Goal: Task Accomplishment & Management: Manage account settings

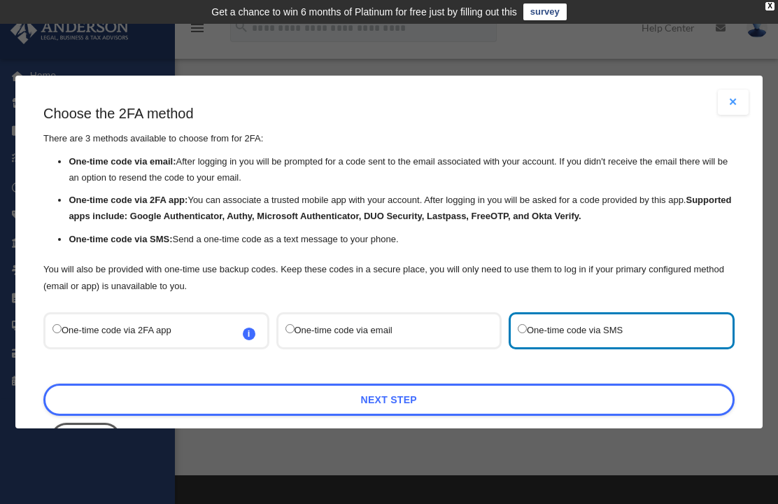
click at [533, 383] on link "Next Step" at bounding box center [388, 399] width 691 height 32
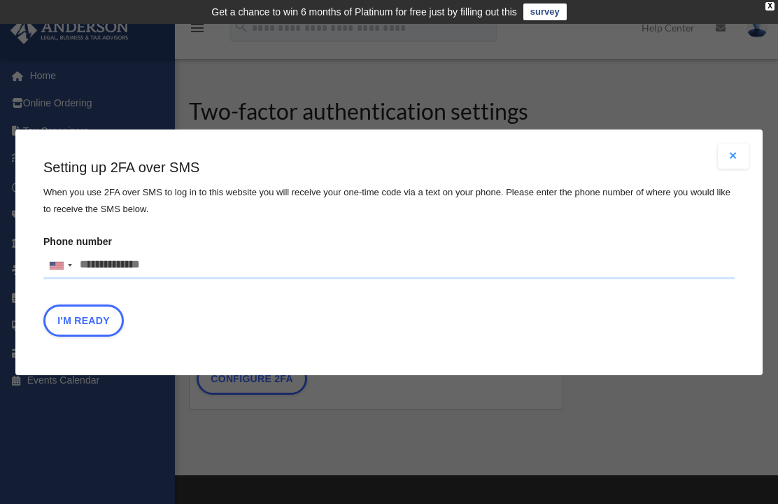
click at [127, 265] on input "Phone number United States +1 United Kingdom +44 Afghanistan (‫افغانستان‬‎) +93…" at bounding box center [388, 265] width 691 height 28
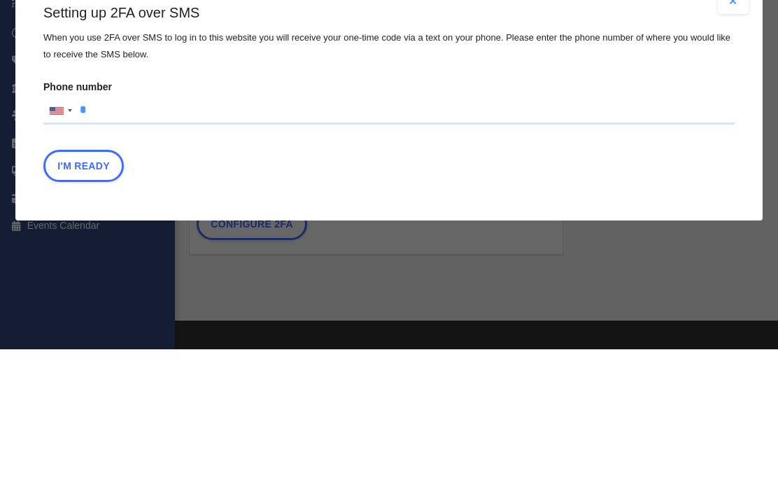
type input "**********"
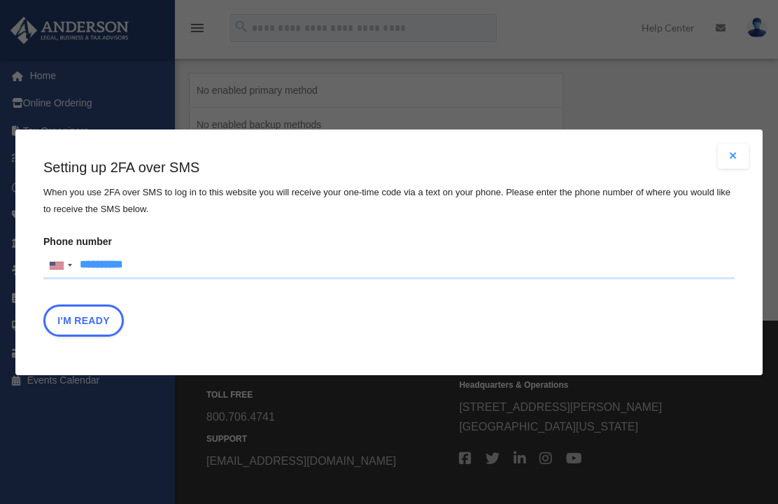
click at [87, 318] on button "I'm Ready" at bounding box center [83, 320] width 80 height 32
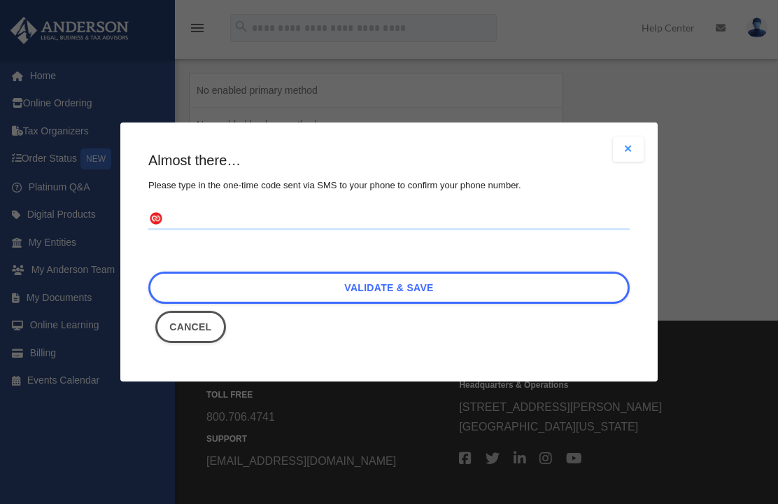
click at [337, 220] on input "text" at bounding box center [388, 219] width 481 height 22
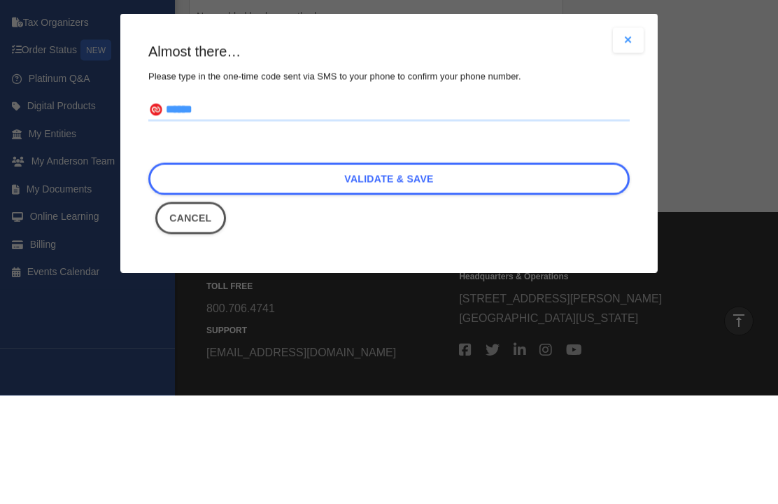
type input "******"
click at [533, 272] on link "Validate & Save" at bounding box center [388, 288] width 481 height 32
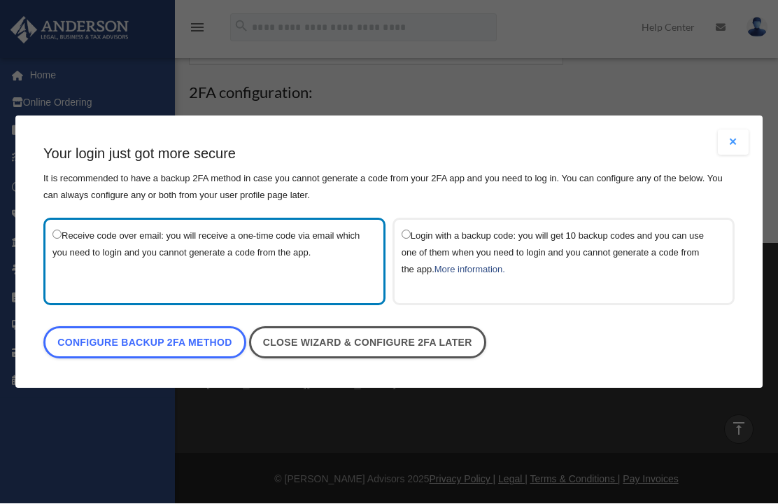
click at [737, 147] on button "Close modal" at bounding box center [733, 142] width 31 height 25
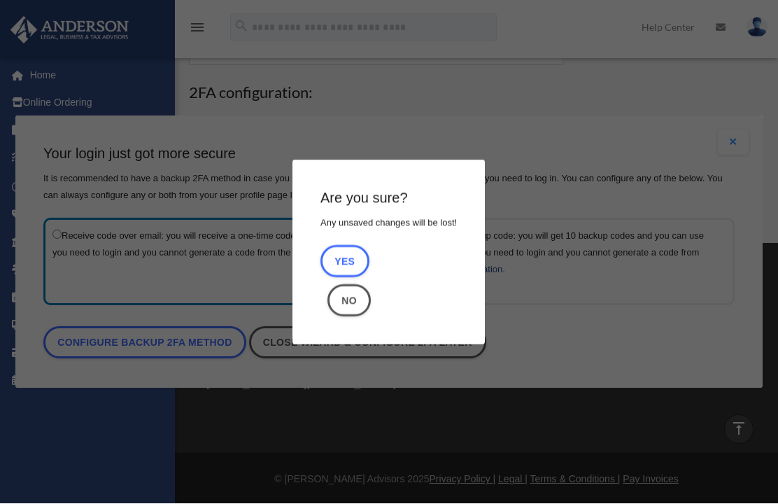
click at [709, 289] on div "Are you sure? Any unsaved changes will be lost! Yes No" at bounding box center [388, 252] width 747 height 272
click at [519, 117] on div "Are you sure? Any unsaved changes will be lost! Yes No" at bounding box center [388, 252] width 747 height 272
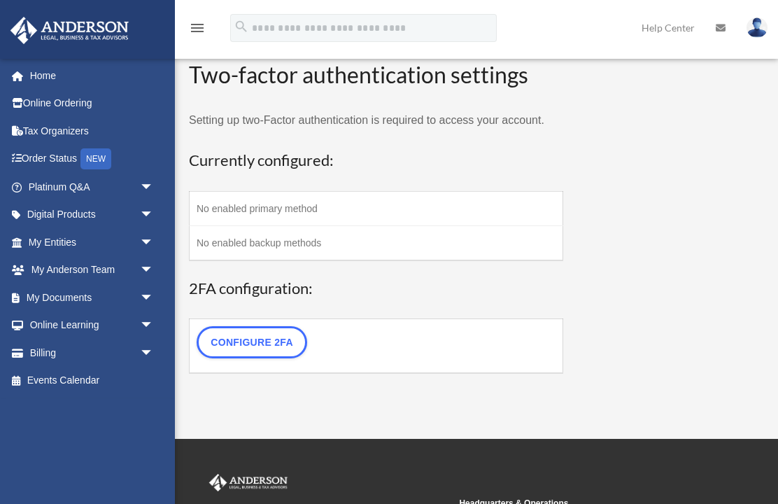
scroll to position [0, 0]
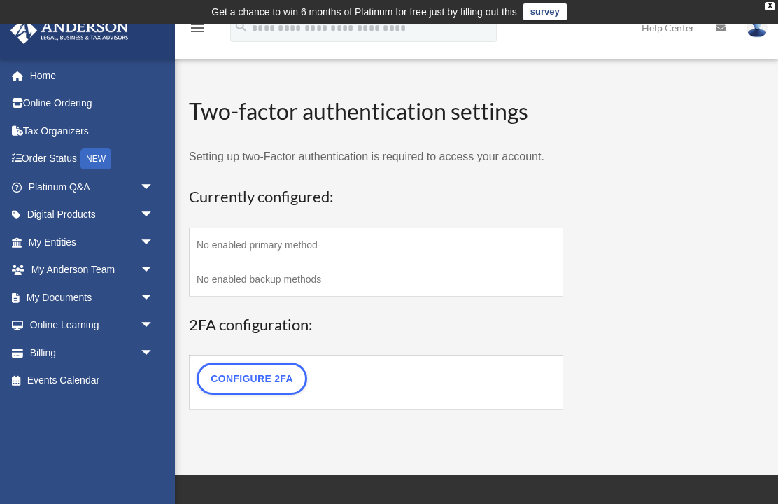
click at [300, 250] on td "No enabled primary method" at bounding box center [377, 244] width 374 height 34
click at [279, 391] on link "Configure 2FA" at bounding box center [252, 378] width 111 height 32
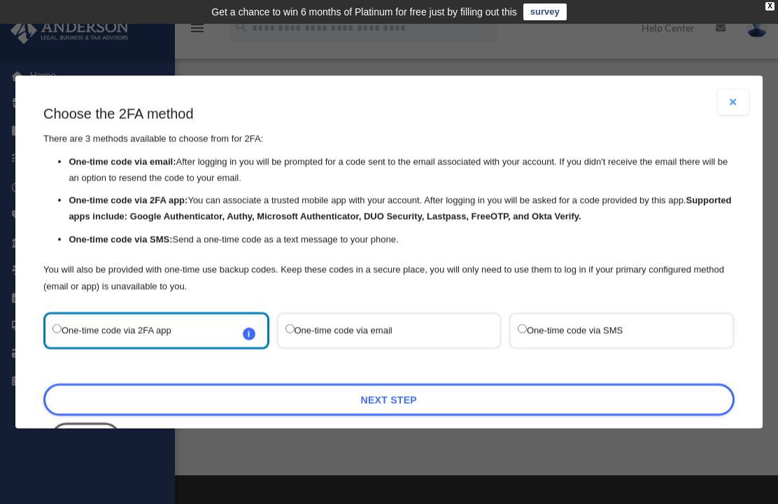
click at [533, 321] on label "One-time code via SMS" at bounding box center [615, 330] width 194 height 19
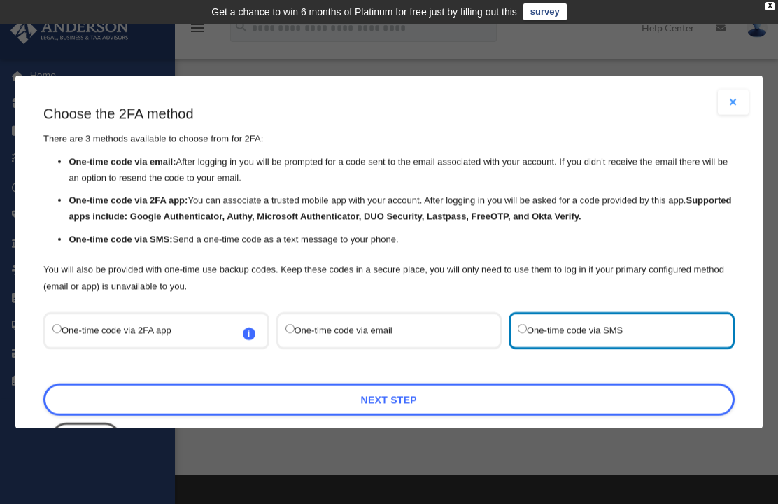
click at [472, 386] on link "Next Step" at bounding box center [388, 399] width 691 height 32
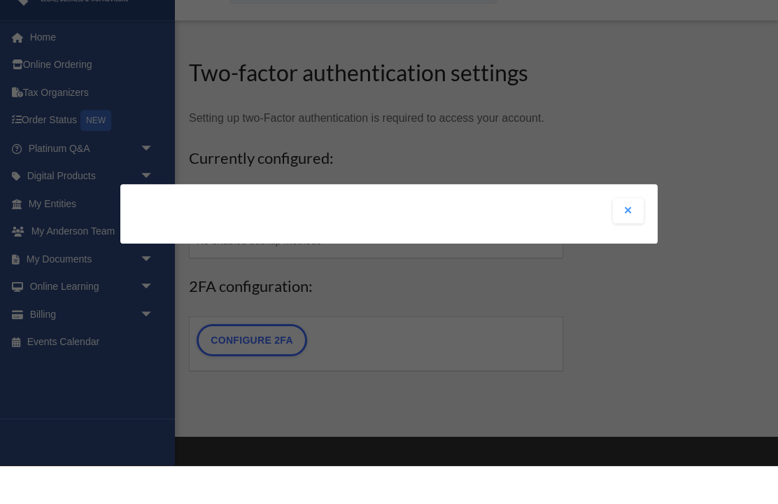
scroll to position [183, 0]
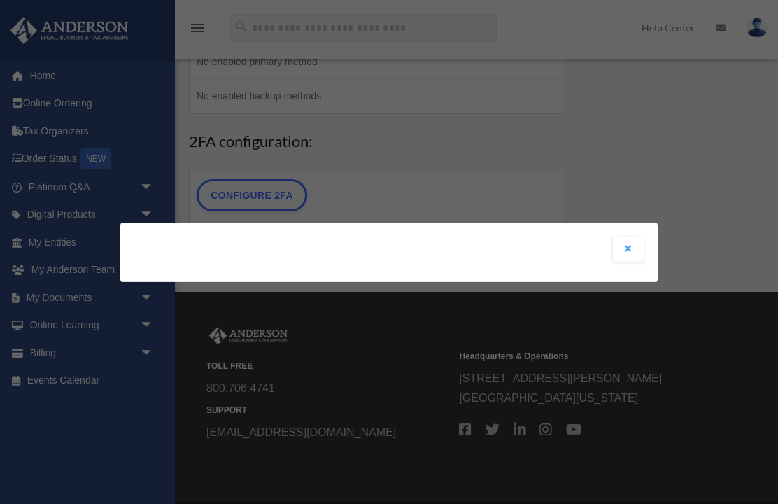
click at [628, 262] on button "Close modal" at bounding box center [628, 249] width 31 height 25
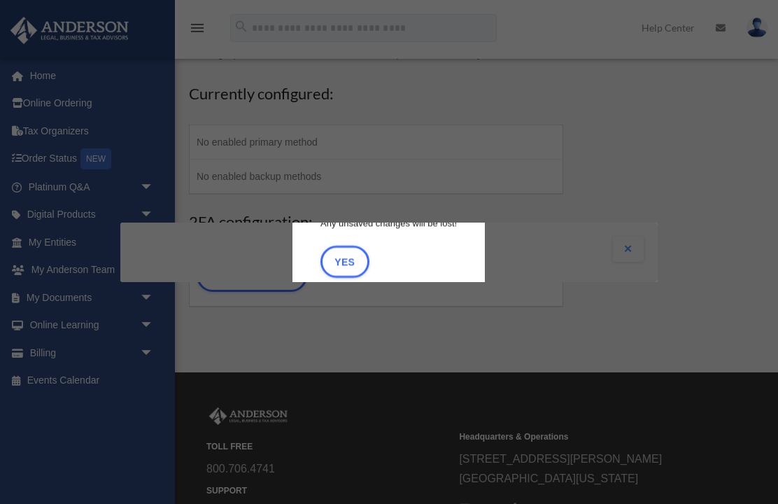
scroll to position [0, 0]
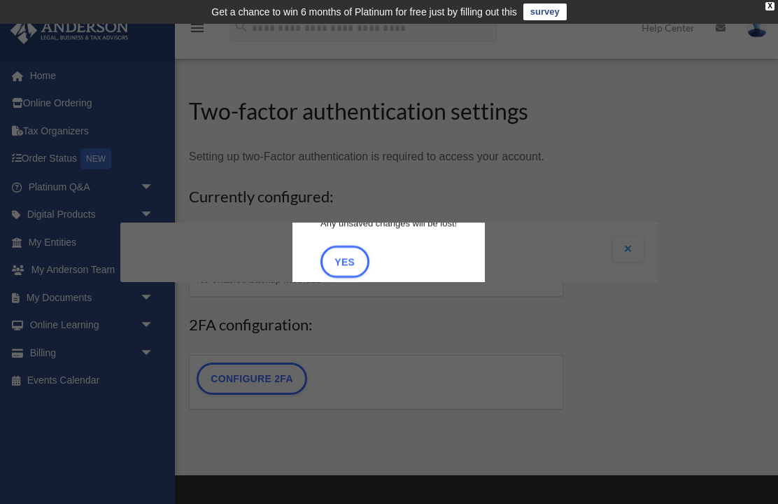
click at [624, 241] on div "Are you sure? Any unsaved changes will be lost! Yes No" at bounding box center [388, 252] width 537 height 59
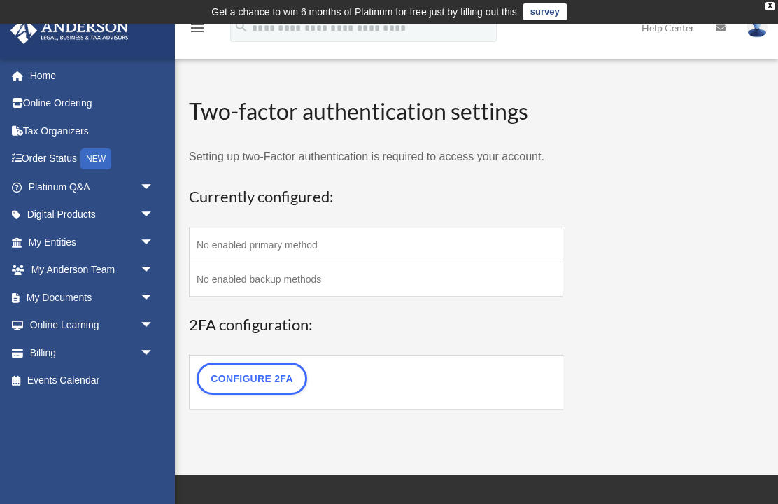
click at [450, 246] on td "No enabled primary method" at bounding box center [377, 244] width 374 height 34
click at [299, 249] on td "No enabled primary method" at bounding box center [377, 244] width 374 height 34
click at [289, 386] on link "Configure 2FA" at bounding box center [252, 378] width 111 height 32
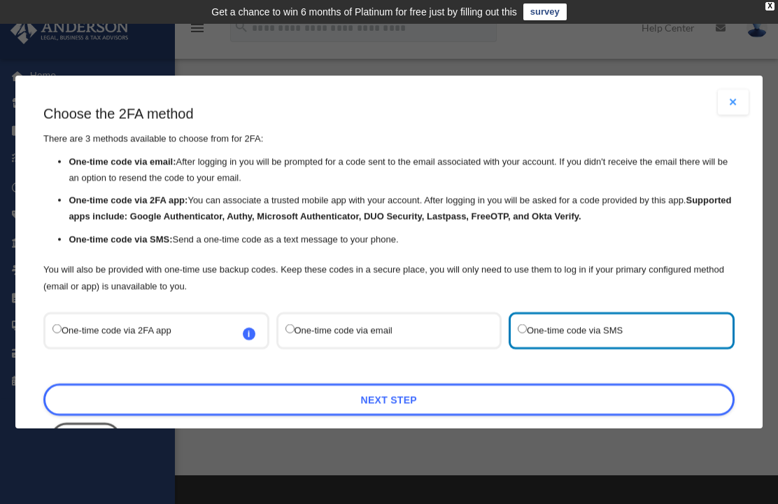
click at [497, 383] on link "Next Step" at bounding box center [388, 399] width 691 height 32
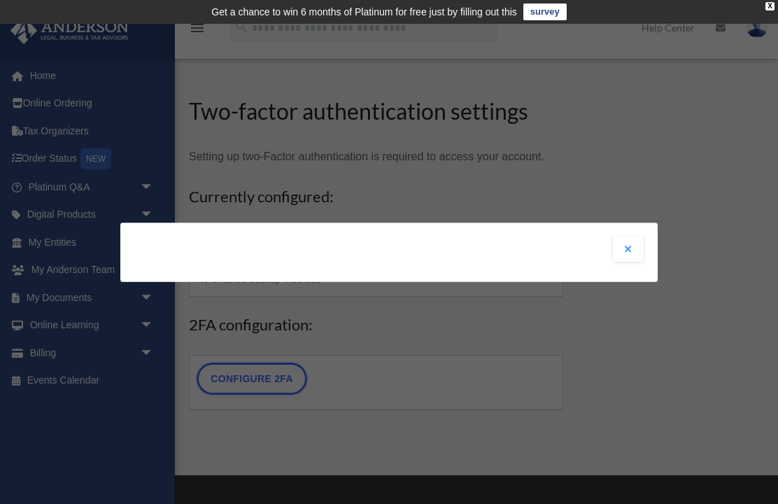
click at [637, 257] on button "Close modal" at bounding box center [628, 249] width 31 height 25
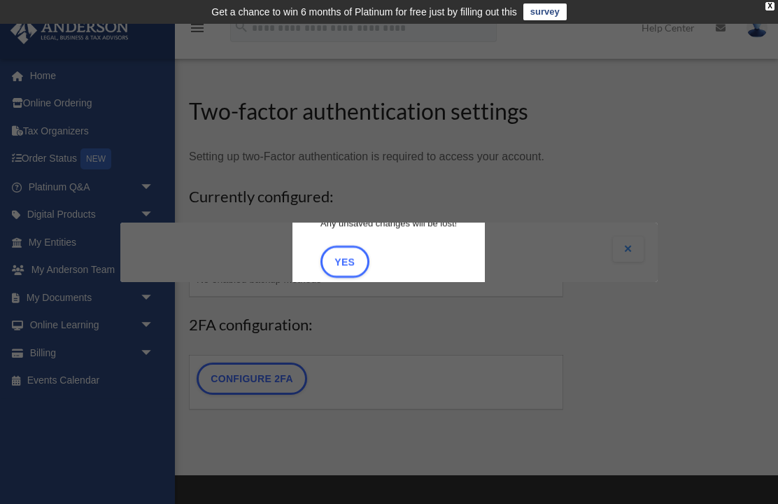
click at [631, 252] on div "Are you sure? Any unsaved changes will be lost! Yes No" at bounding box center [388, 252] width 537 height 59
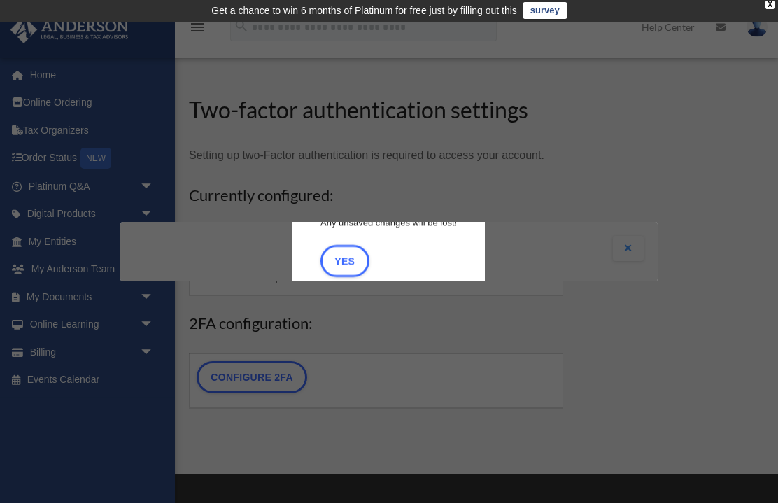
scroll to position [1, 0]
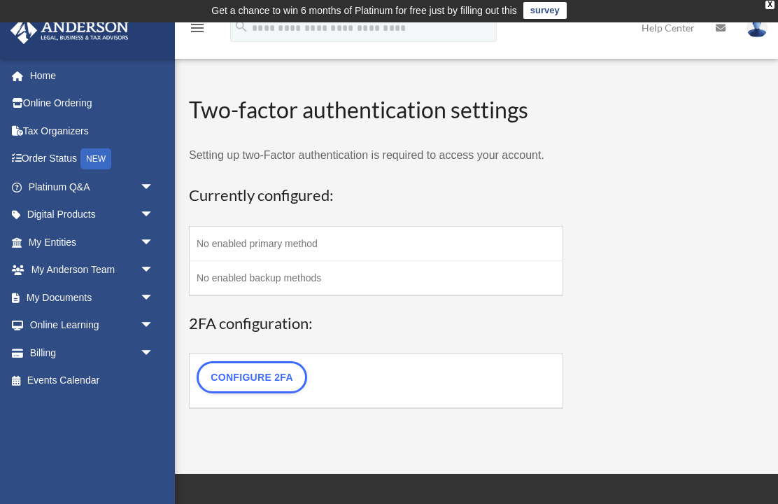
click at [776, 4] on td "Get a chance to win 6 months of Platinum for free just by filling out this surv…" at bounding box center [389, 11] width 778 height 24
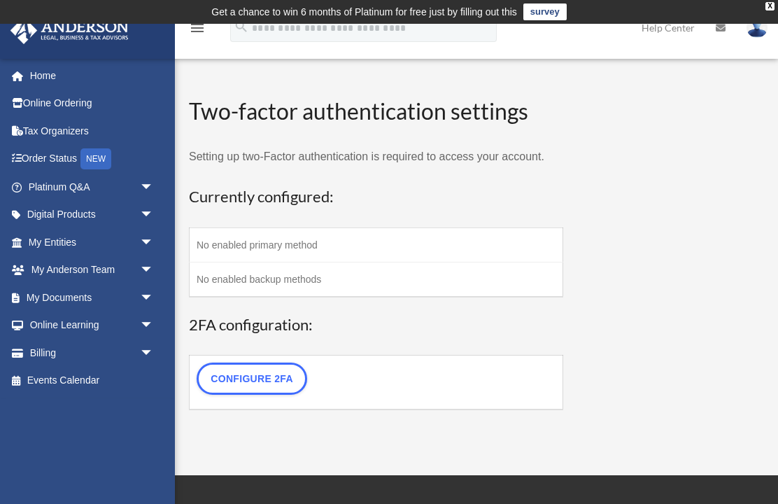
click at [88, 160] on div "NEW" at bounding box center [95, 158] width 31 height 21
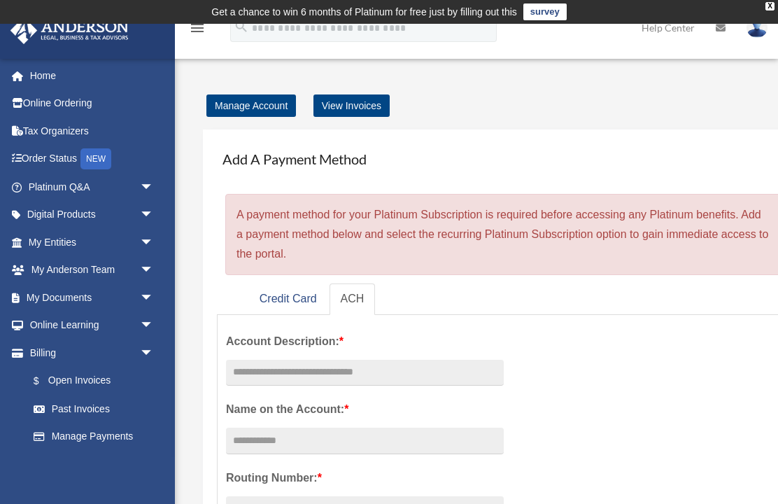
click at [301, 300] on link "Credit Card" at bounding box center [288, 298] width 80 height 31
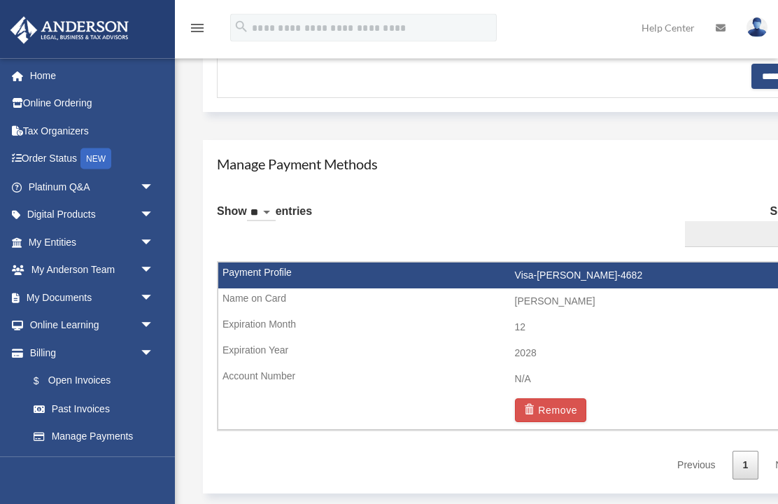
scroll to position [727, 0]
click at [276, 205] on select "** ** ** ***" at bounding box center [261, 213] width 29 height 16
click at [768, 224] on input "Search:" at bounding box center [751, 234] width 132 height 27
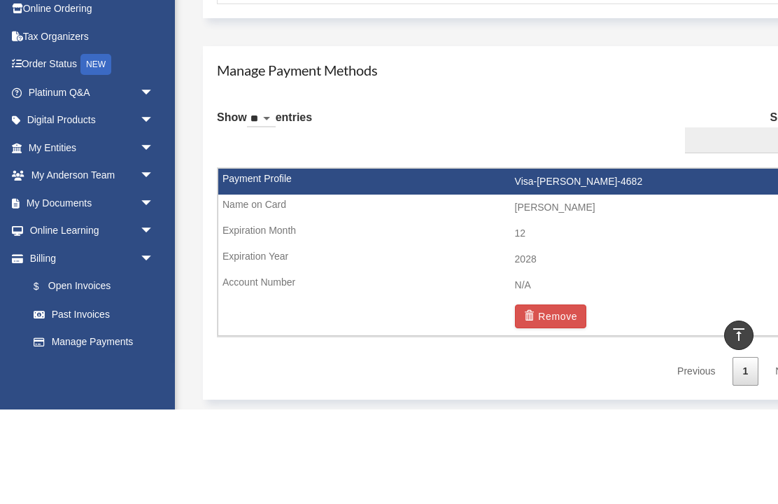
click at [654, 194] on div "Show ** ** ** *** entries Search: Payment Profile Name On Card/Account Exp. Mon…" at bounding box center [514, 337] width 594 height 286
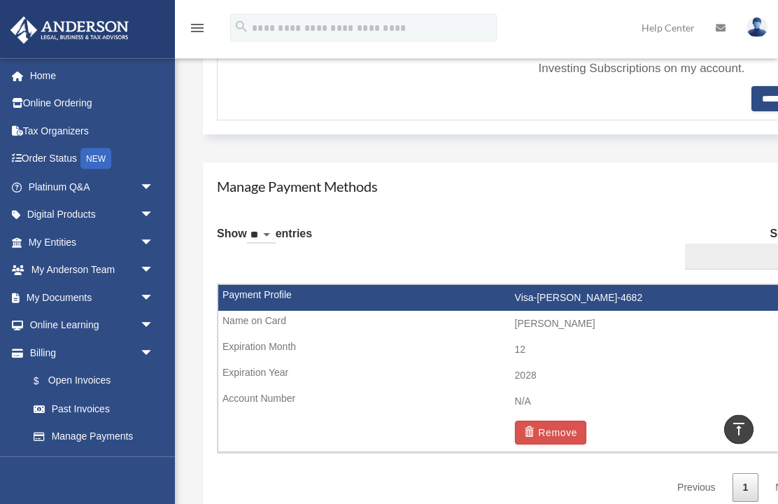
scroll to position [705, 0]
click at [746, 262] on input "Search:" at bounding box center [751, 257] width 132 height 27
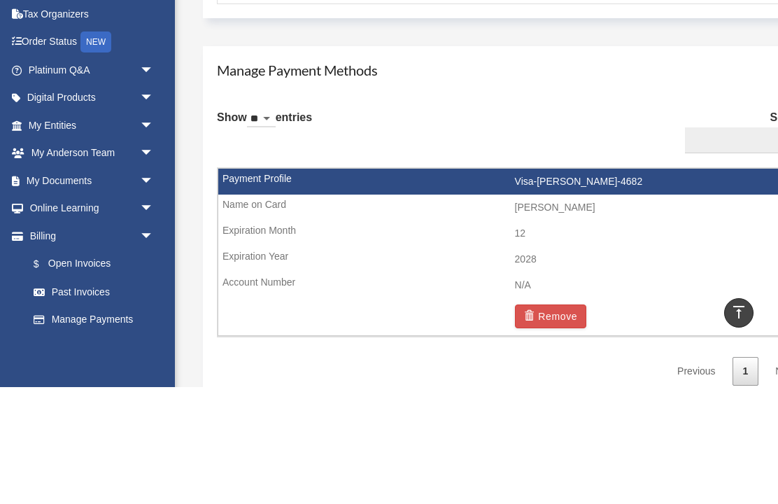
click at [740, 363] on td "2028" at bounding box center [514, 376] width 593 height 27
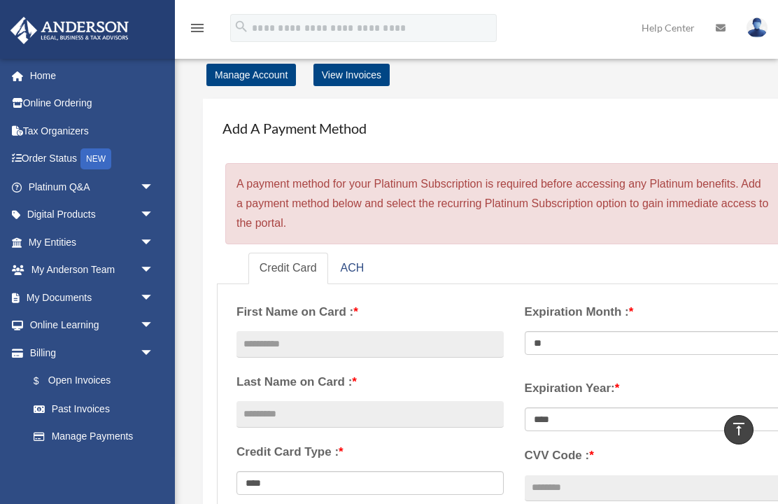
scroll to position [0, 0]
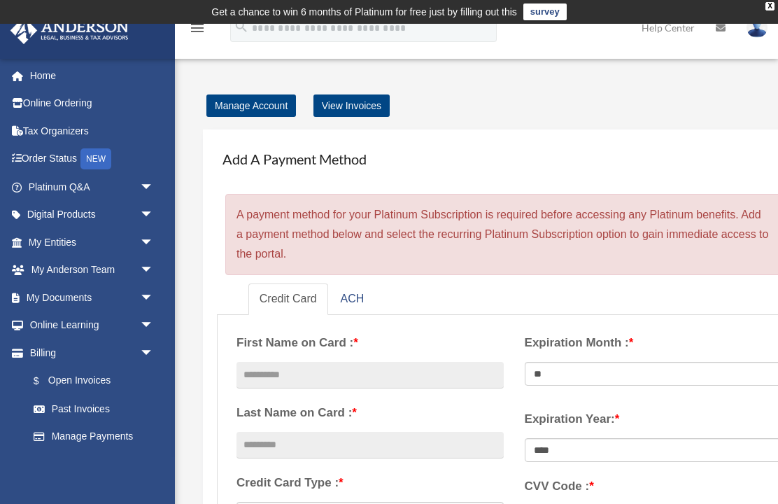
click at [269, 99] on link "Manage Account" at bounding box center [251, 105] width 90 height 22
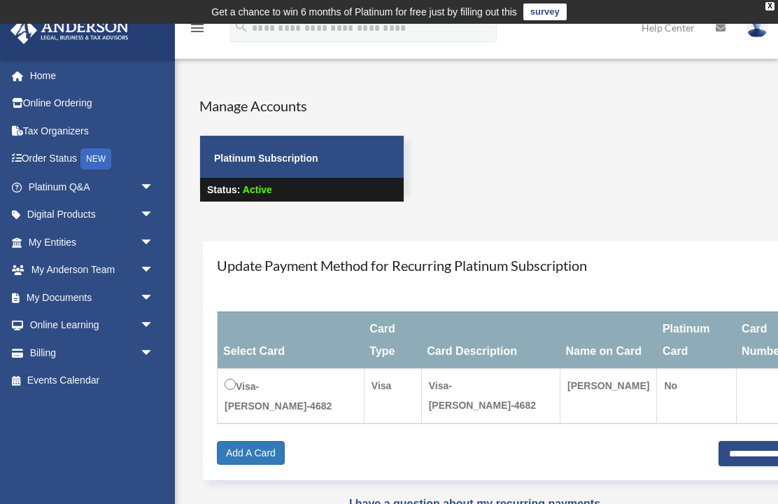
click at [749, 441] on input "**********" at bounding box center [765, 453] width 92 height 25
type input "**********"
click at [41, 78] on link "Home" at bounding box center [92, 76] width 165 height 28
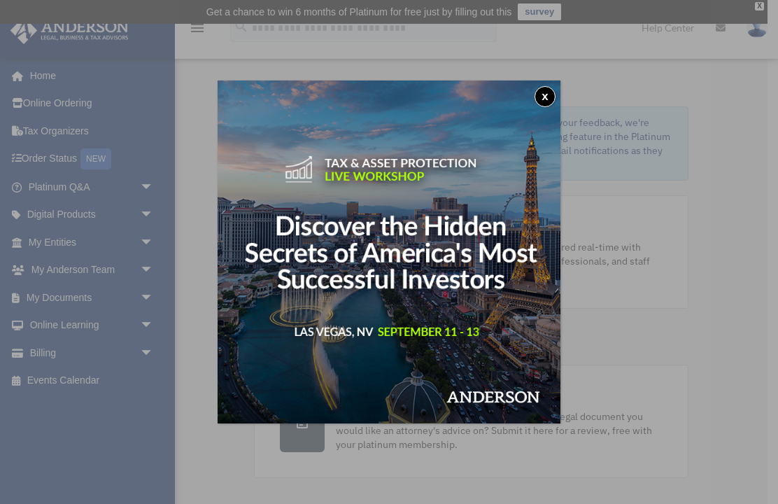
click at [544, 97] on button "x" at bounding box center [545, 96] width 21 height 21
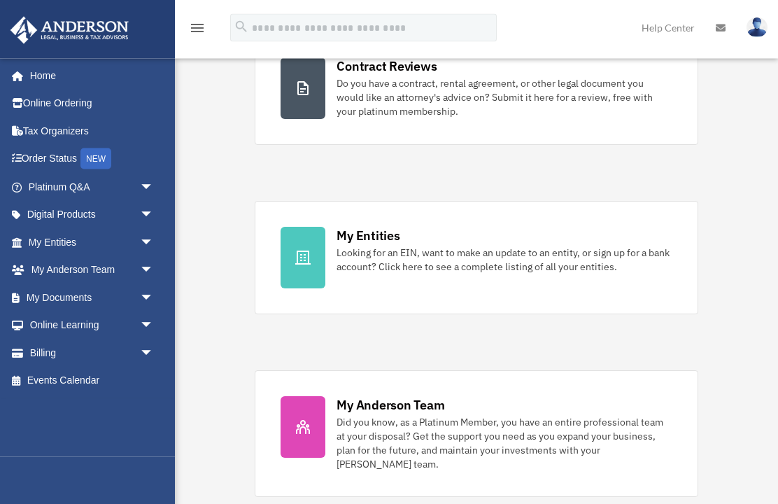
scroll to position [340, 0]
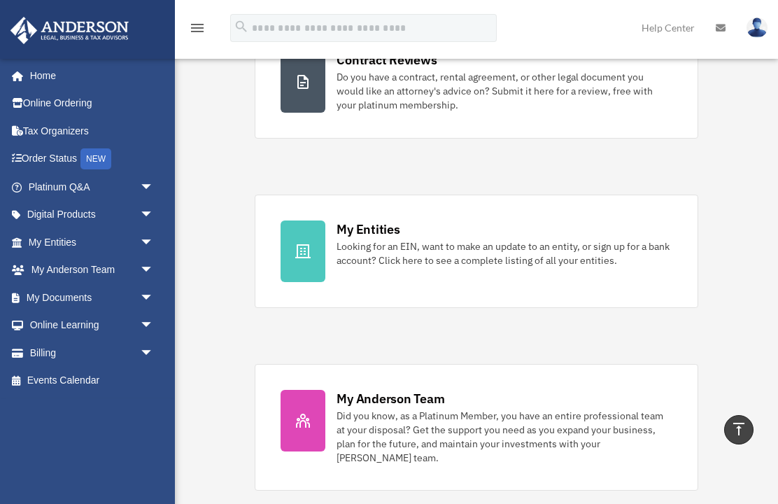
click at [395, 228] on div "My Entities" at bounding box center [368, 228] width 63 height 17
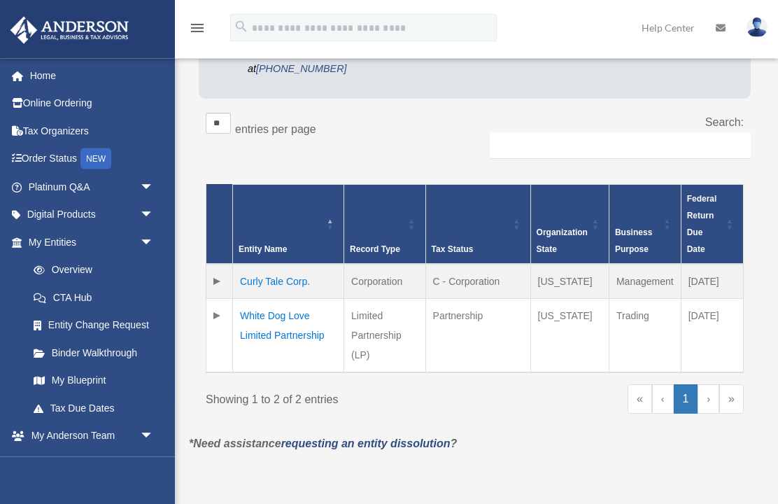
scroll to position [237, 0]
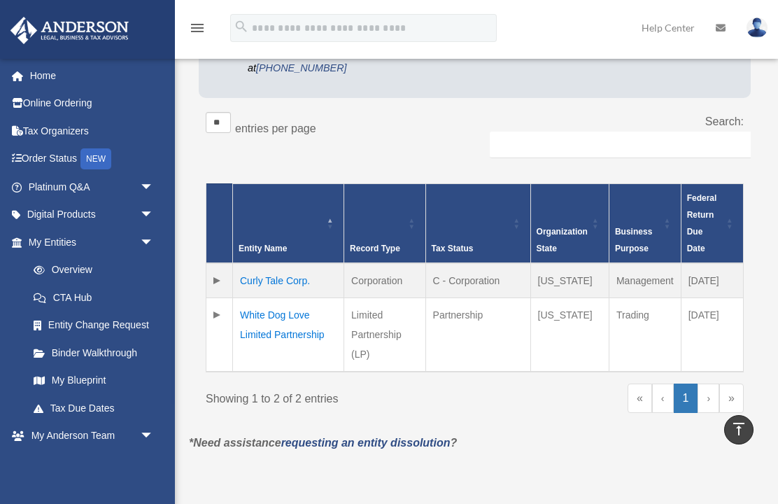
click at [304, 286] on td "Curly Tale Corp." at bounding box center [288, 280] width 111 height 35
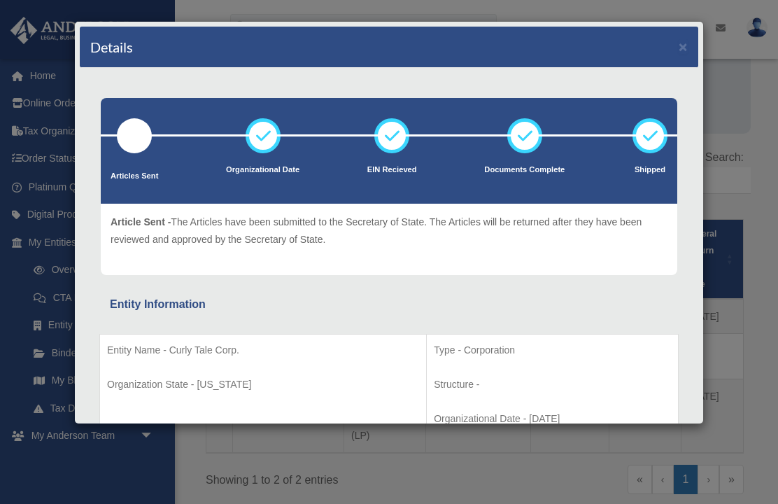
scroll to position [0, 0]
click at [686, 45] on button "×" at bounding box center [683, 46] width 9 height 15
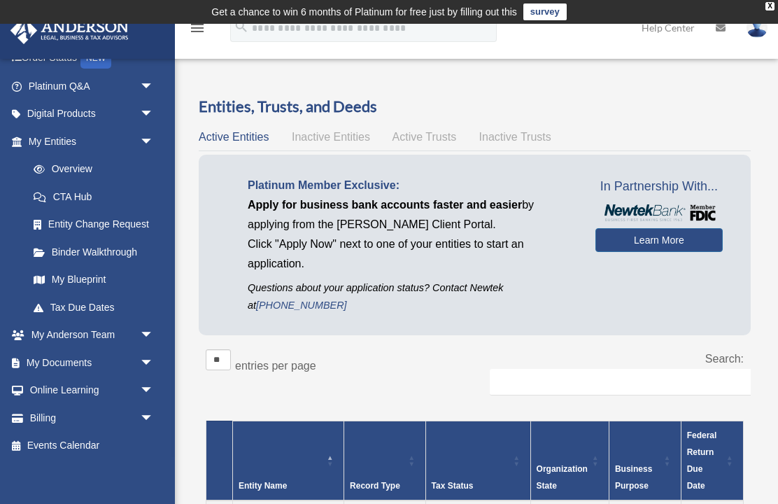
scroll to position [100, 0]
click at [33, 358] on link "My Documents arrow_drop_down" at bounding box center [92, 363] width 165 height 28
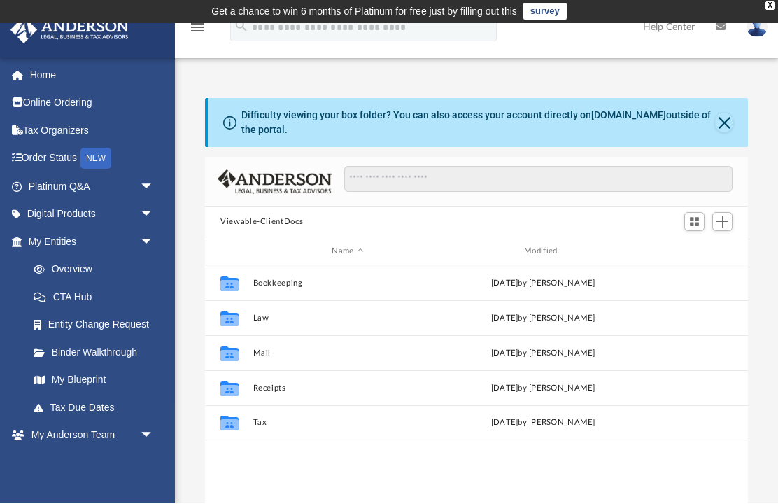
scroll to position [11, 0]
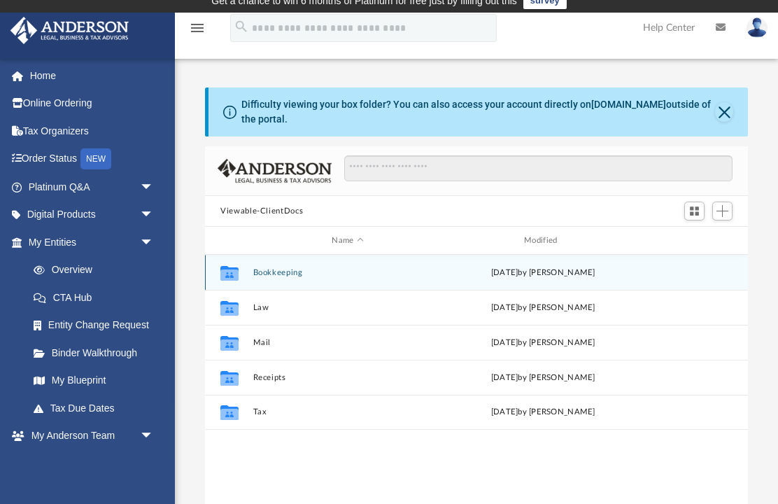
click at [283, 276] on button "Bookkeeping" at bounding box center [348, 272] width 190 height 9
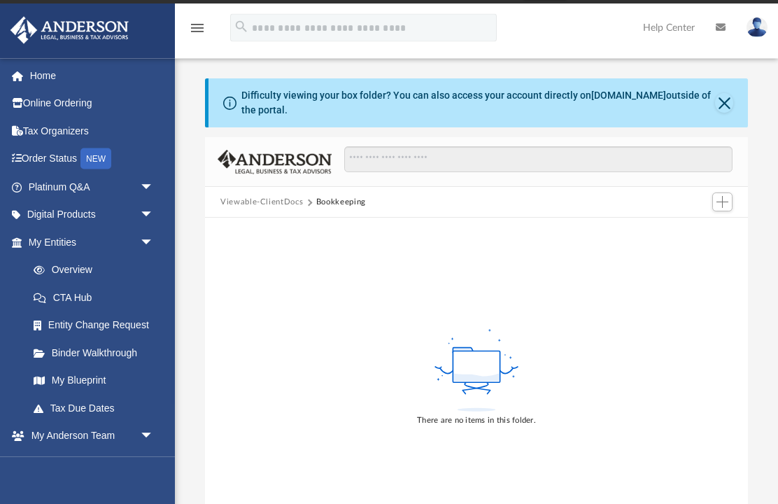
scroll to position [0, 0]
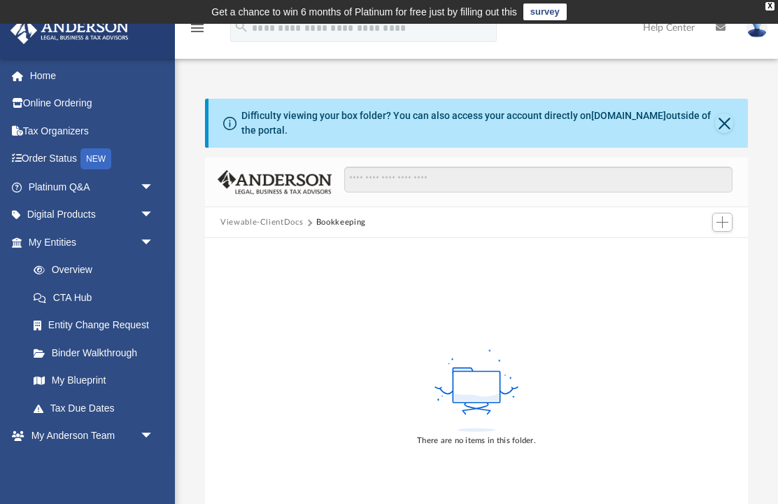
click at [729, 128] on button "Close" at bounding box center [724, 123] width 18 height 20
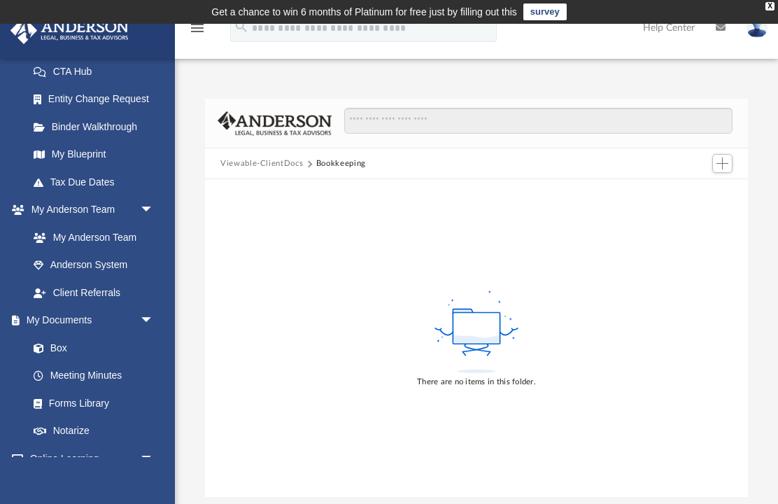
scroll to position [227, 0]
click at [64, 337] on link "Box" at bounding box center [90, 346] width 141 height 28
click at [56, 341] on link "Box" at bounding box center [90, 346] width 141 height 28
click at [64, 353] on link "Box" at bounding box center [90, 346] width 141 height 28
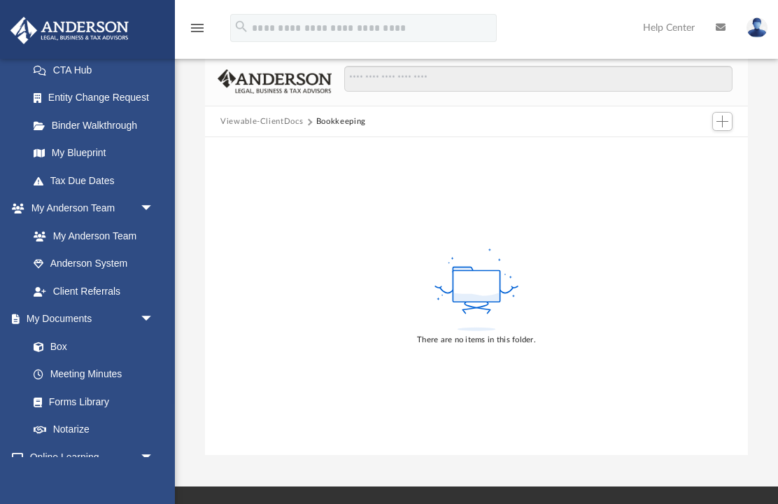
scroll to position [41, 0]
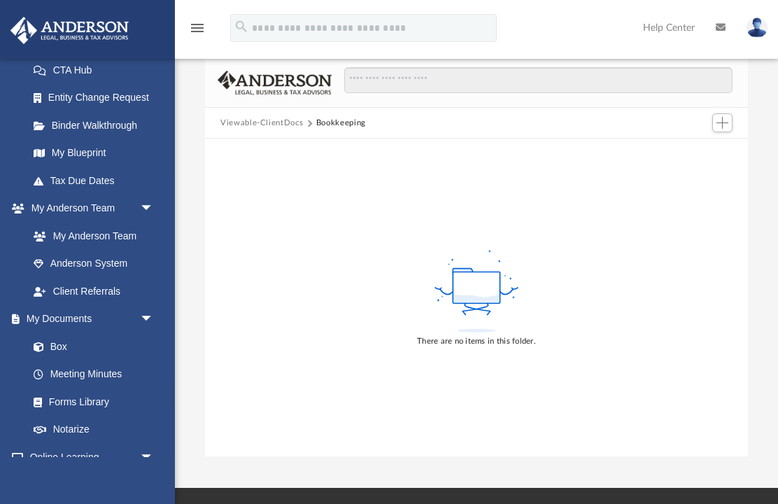
click at [599, 346] on div "There are no items in this folder." at bounding box center [476, 298] width 543 height 318
click at [733, 125] on button "Add" at bounding box center [722, 123] width 21 height 20
click at [733, 122] on button "Add" at bounding box center [722, 123] width 21 height 20
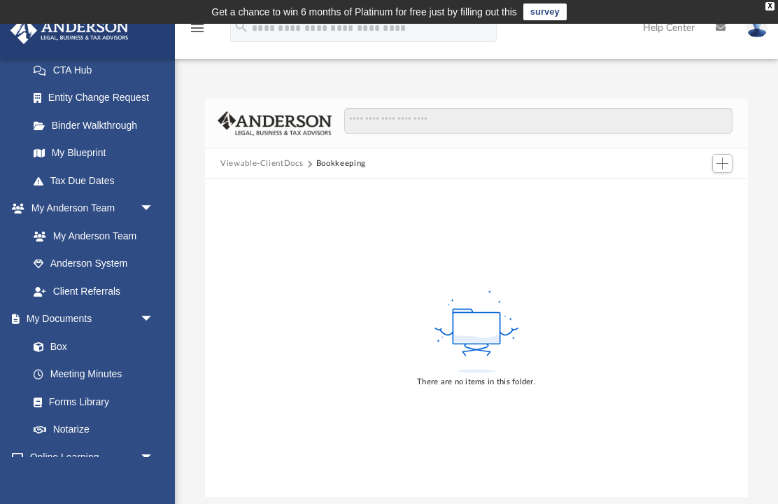
click at [775, 8] on td "Get a chance to win 6 months of Platinum for free just by filling out this surv…" at bounding box center [389, 12] width 778 height 24
click at [43, 351] on link "Box" at bounding box center [90, 346] width 141 height 28
click at [42, 342] on span at bounding box center [45, 347] width 9 height 10
click at [62, 364] on link "Meeting Minutes" at bounding box center [94, 374] width 148 height 28
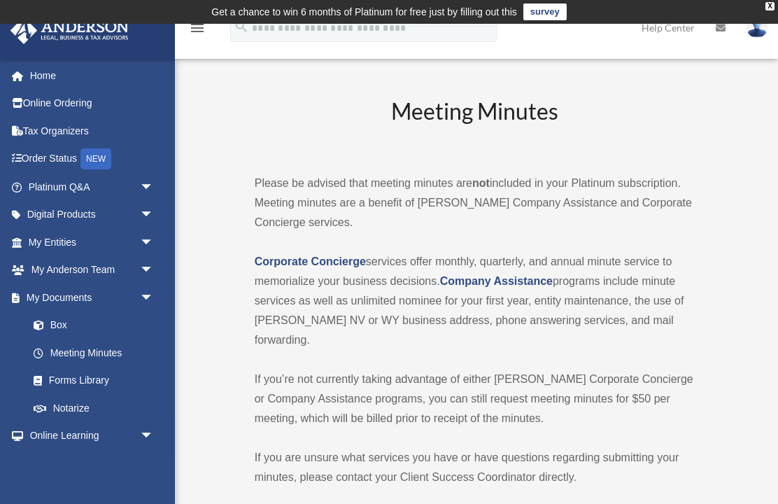
click at [50, 326] on link "Box" at bounding box center [97, 325] width 155 height 28
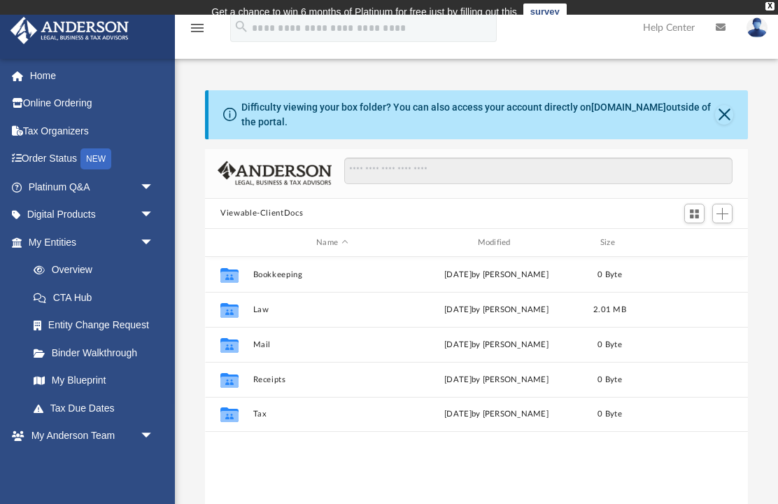
scroll to position [318, 543]
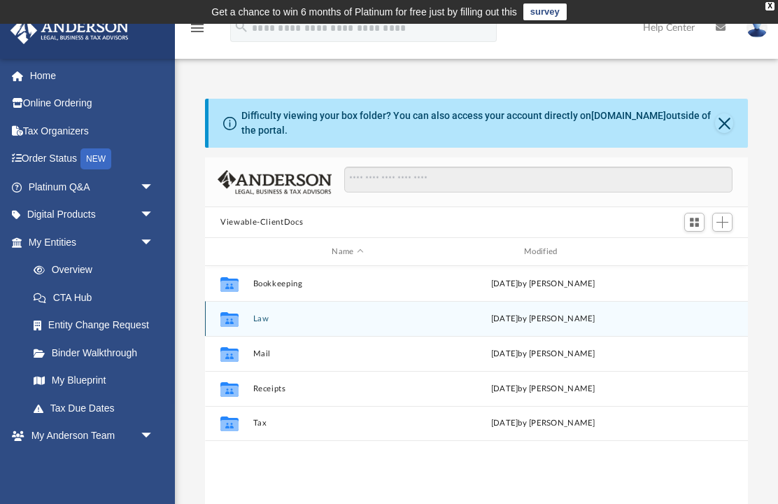
click at [239, 315] on icon "Collaborated Folder" at bounding box center [229, 318] width 22 height 22
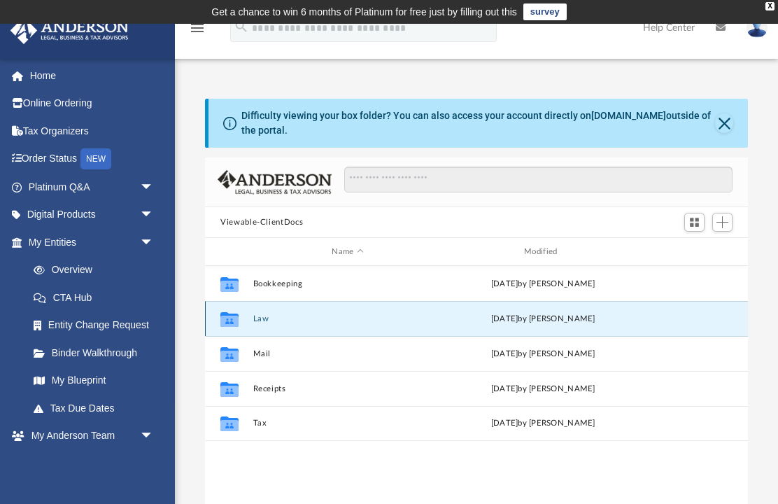
click at [247, 314] on div "Collaborated Folder" at bounding box center [229, 318] width 35 height 22
click at [314, 314] on button "Law" at bounding box center [348, 318] width 190 height 9
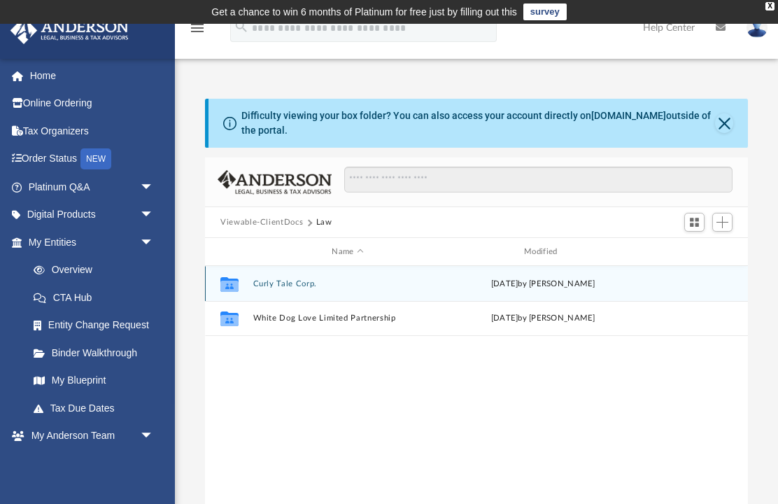
click at [293, 286] on button "Curly Tale Corp." at bounding box center [348, 283] width 190 height 9
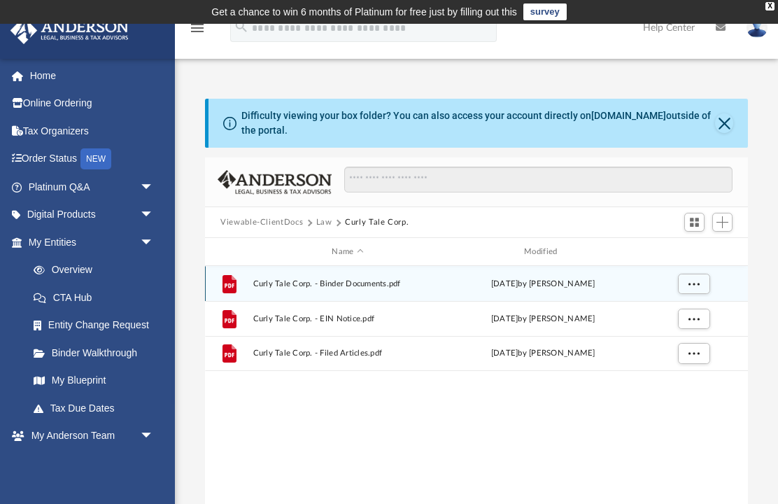
click at [315, 286] on span "Curly Tale Corp. - Binder Documents.pdf" at bounding box center [348, 283] width 190 height 9
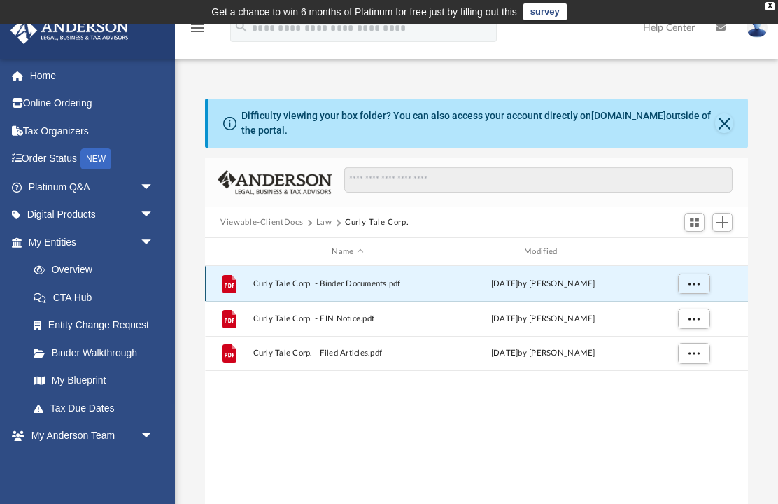
click at [294, 285] on span "Curly Tale Corp. - Binder Documents.pdf" at bounding box center [348, 283] width 190 height 9
click at [691, 286] on span "More options" at bounding box center [694, 283] width 11 height 8
click at [677, 316] on li "Preview" at bounding box center [681, 311] width 41 height 15
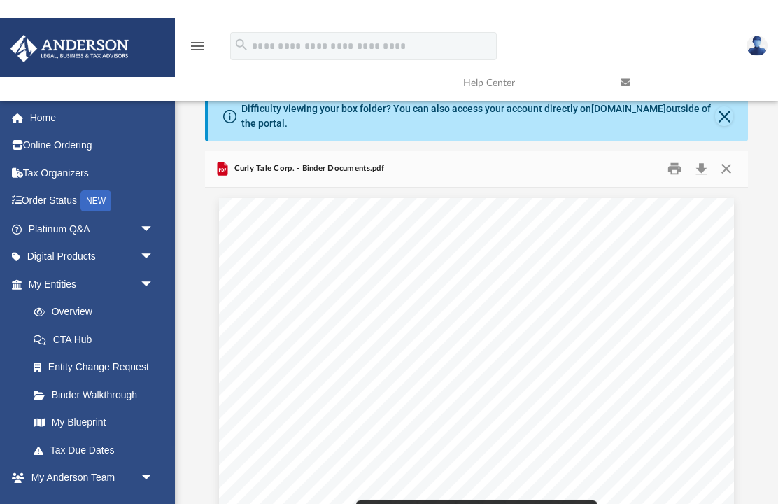
scroll to position [0, 0]
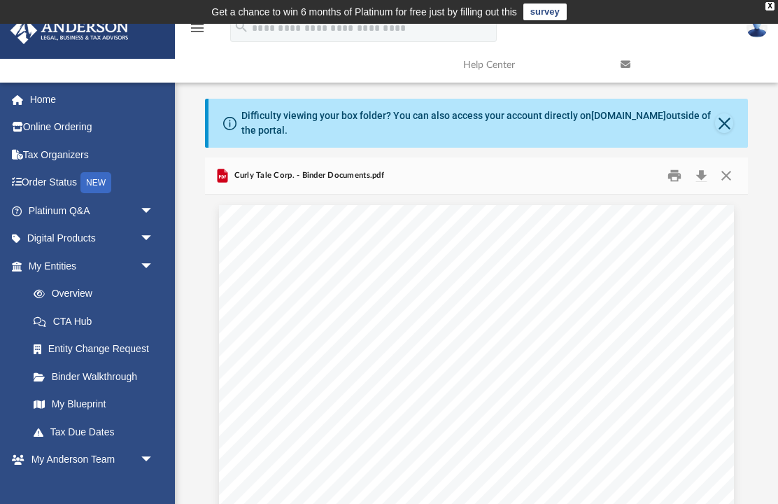
click at [740, 388] on button "Preview" at bounding box center [732, 374] width 31 height 39
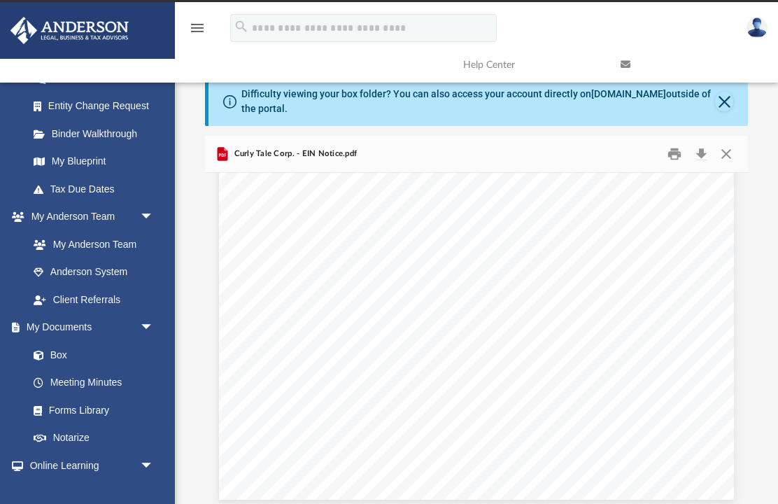
scroll to position [269, 0]
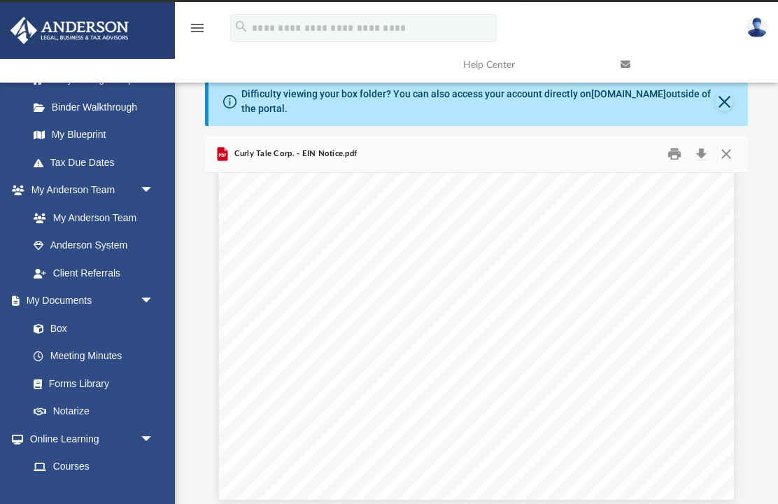
click at [59, 326] on link "Box" at bounding box center [90, 328] width 141 height 28
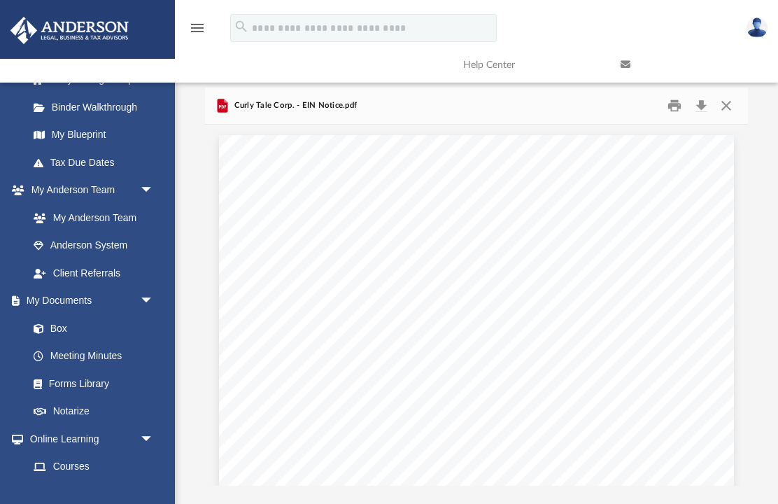
scroll to position [0, 0]
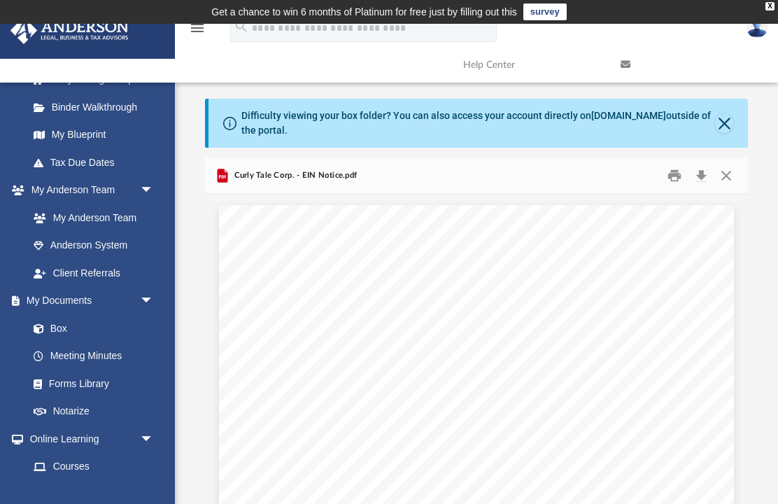
click at [730, 168] on button "Close" at bounding box center [726, 176] width 25 height 22
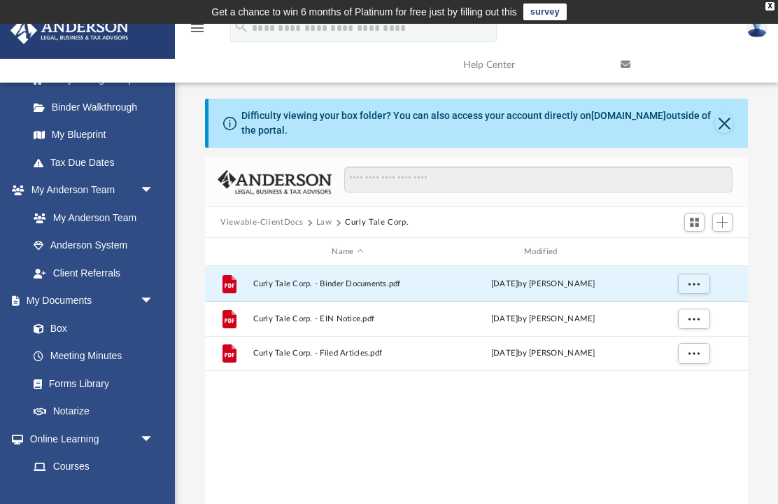
click at [281, 227] on button "Viewable-ClientDocs" at bounding box center [261, 222] width 83 height 13
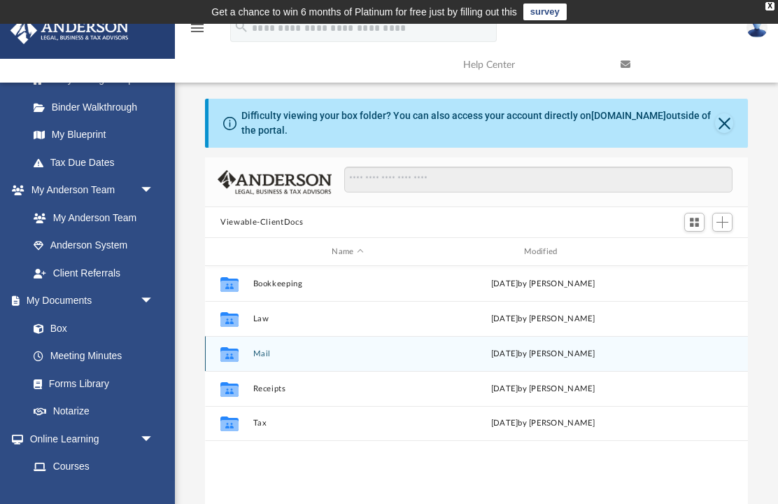
click at [241, 362] on div "Collaborated Folder" at bounding box center [229, 353] width 35 height 22
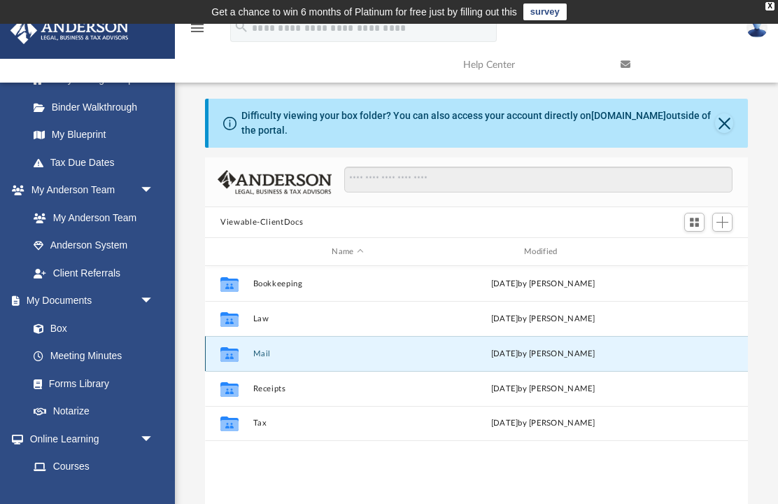
click at [279, 355] on button "Mail" at bounding box center [348, 353] width 190 height 9
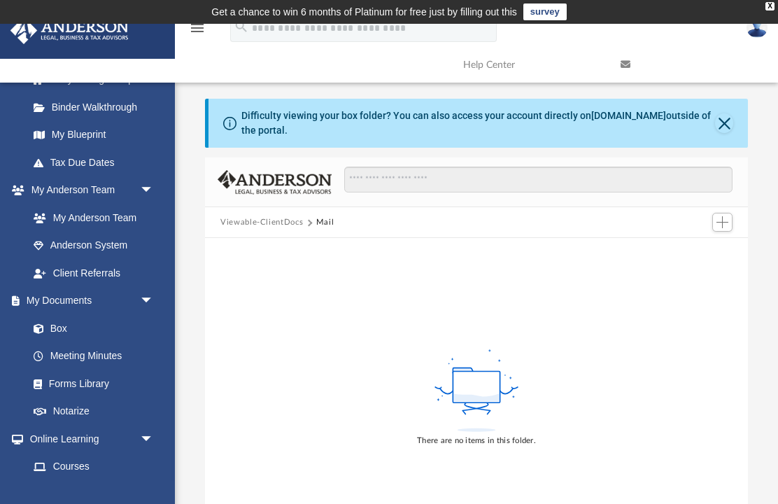
click at [282, 223] on button "Viewable-ClientDocs" at bounding box center [261, 222] width 83 height 13
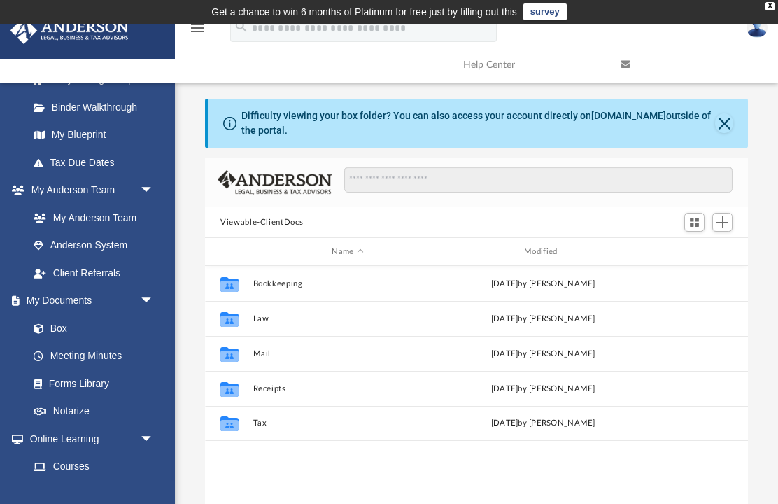
scroll to position [1, 1]
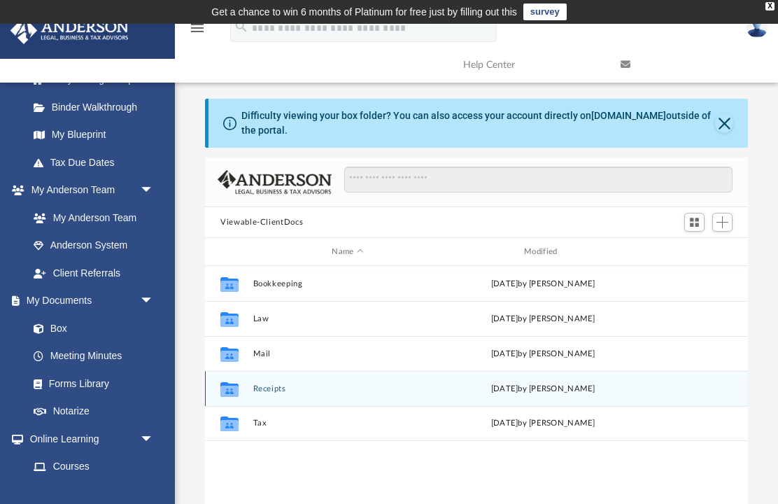
click at [239, 388] on icon "grid" at bounding box center [229, 390] width 18 height 11
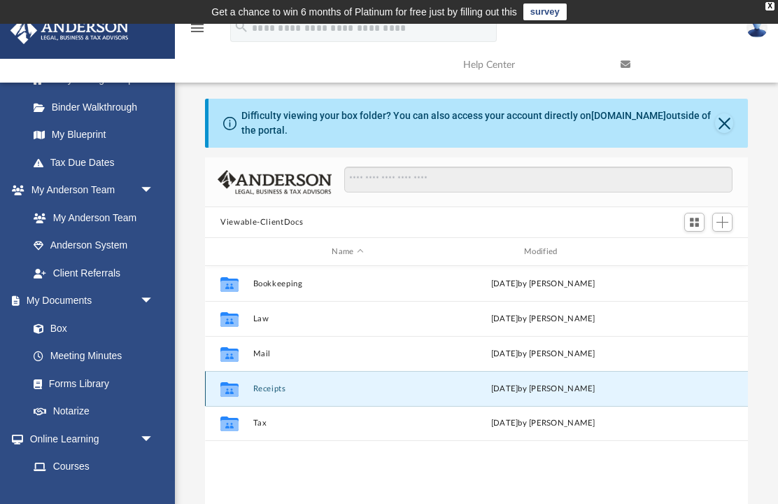
click at [393, 386] on button "Receipts" at bounding box center [348, 388] width 190 height 9
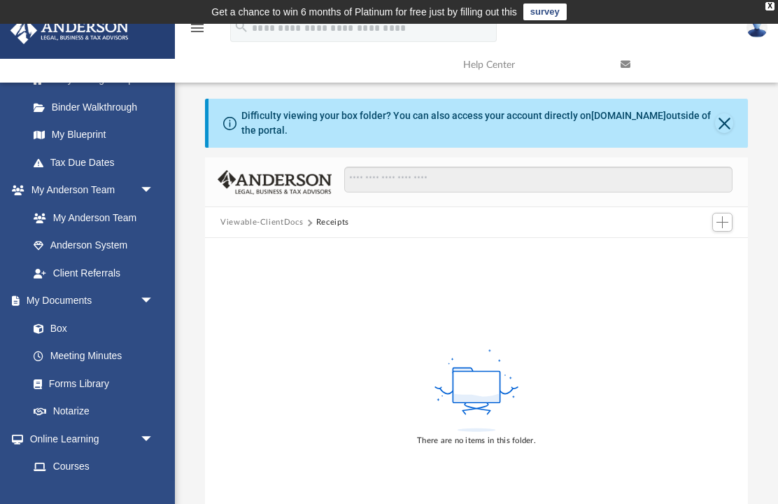
click at [282, 220] on button "Viewable-ClientDocs" at bounding box center [261, 222] width 83 height 13
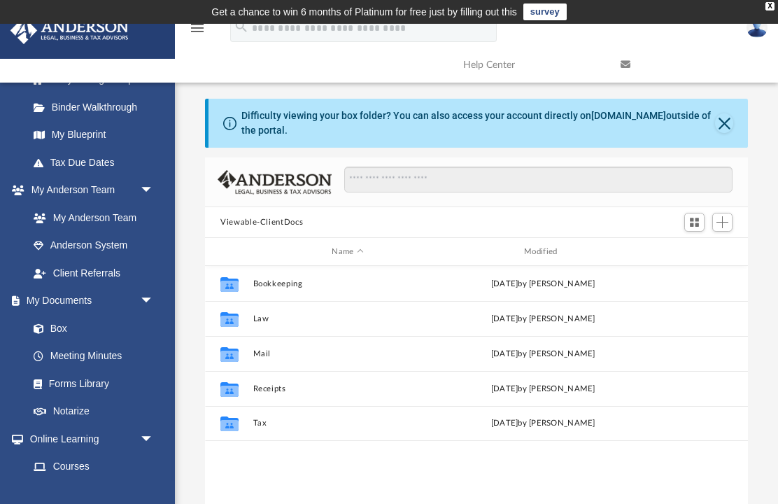
scroll to position [318, 543]
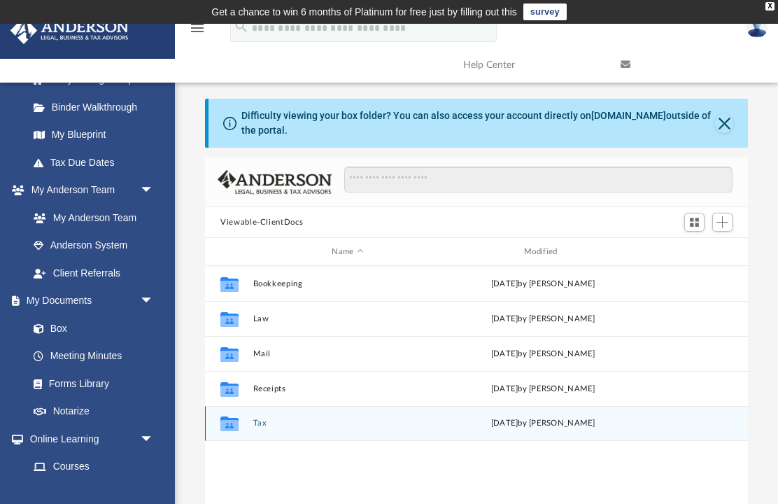
click at [260, 424] on button "Tax" at bounding box center [348, 422] width 190 height 9
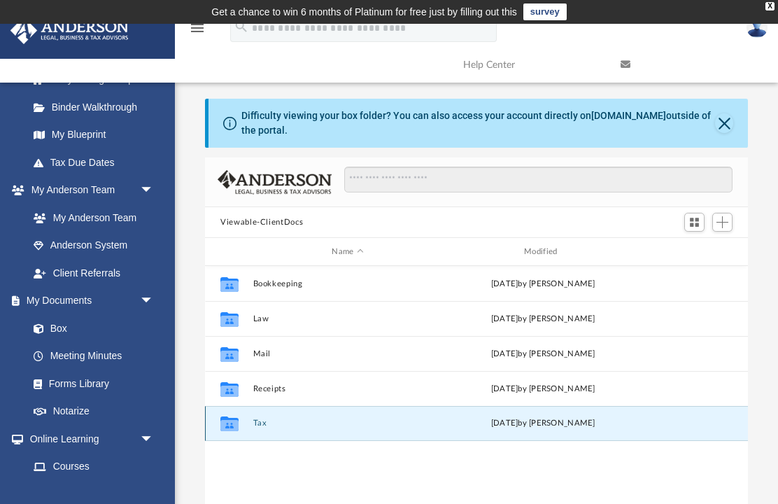
click at [260, 424] on button "Tax" at bounding box center [348, 422] width 190 height 9
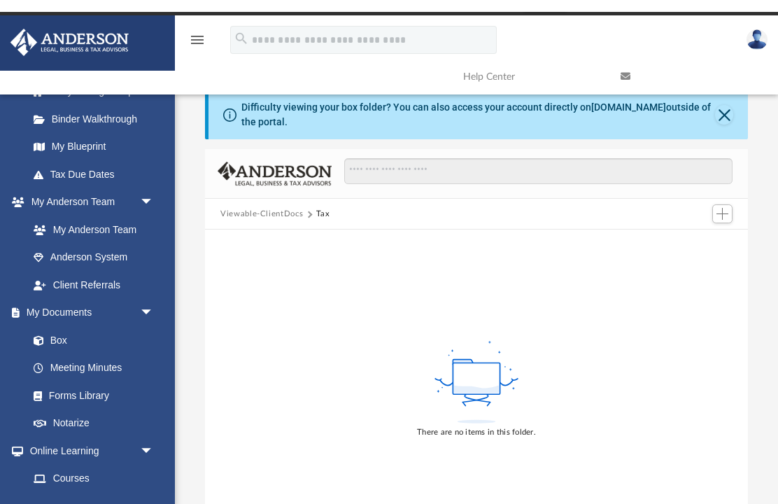
scroll to position [0, 0]
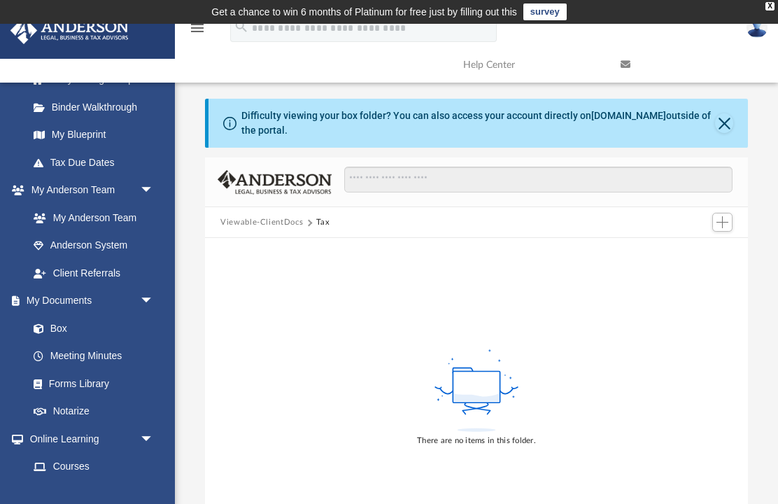
click at [272, 226] on button "Viewable-ClientDocs" at bounding box center [261, 222] width 83 height 13
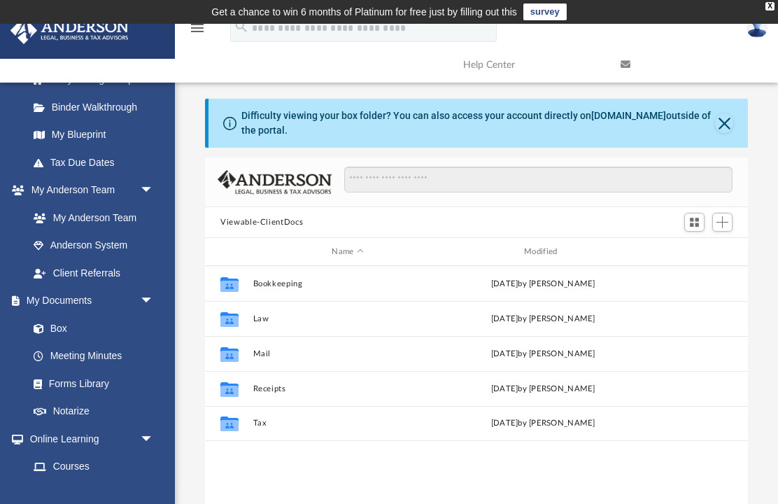
scroll to position [318, 543]
click at [58, 212] on link "My Anderson Team" at bounding box center [90, 218] width 141 height 28
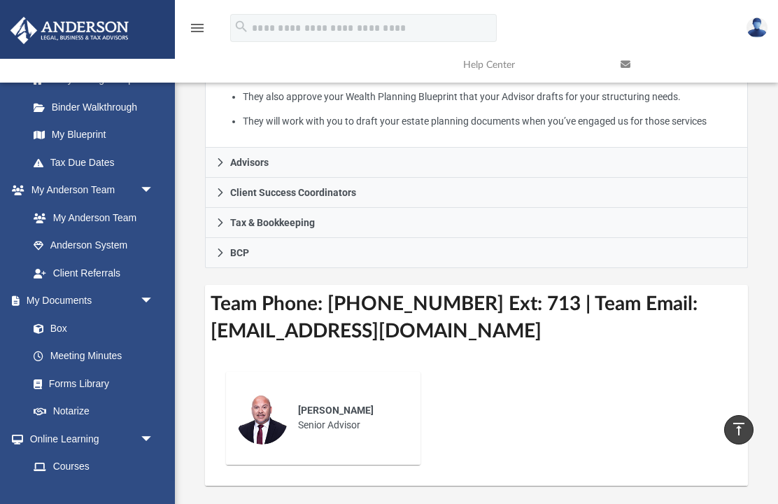
scroll to position [385, 0]
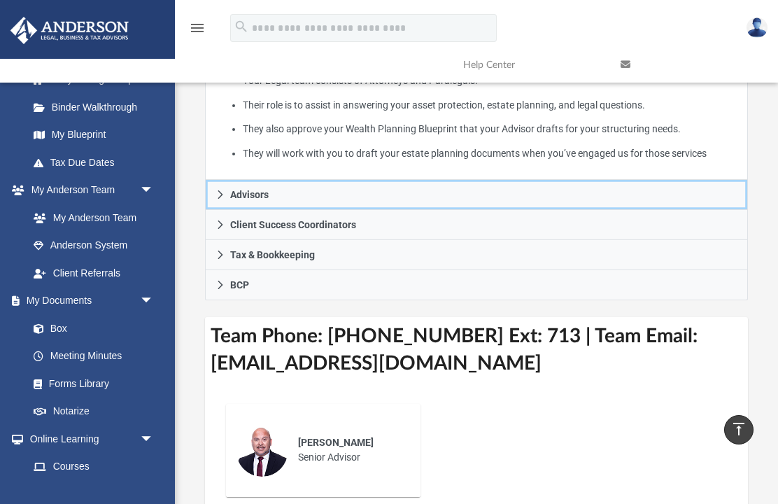
click at [379, 180] on link "Advisors" at bounding box center [476, 195] width 543 height 30
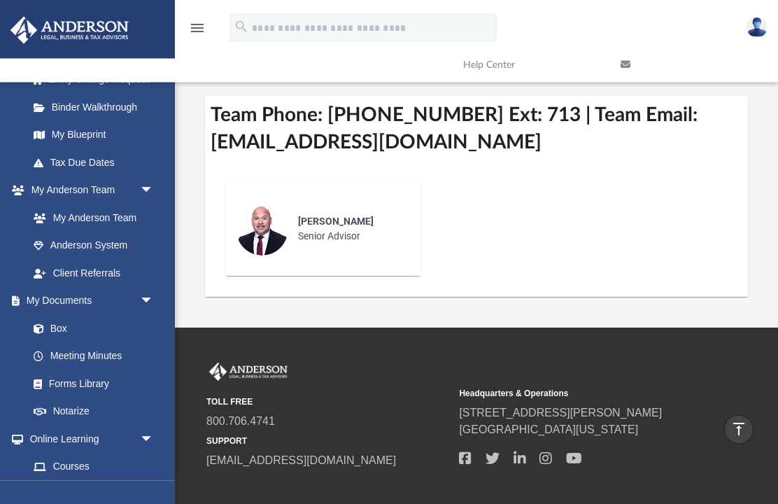
scroll to position [693, 0]
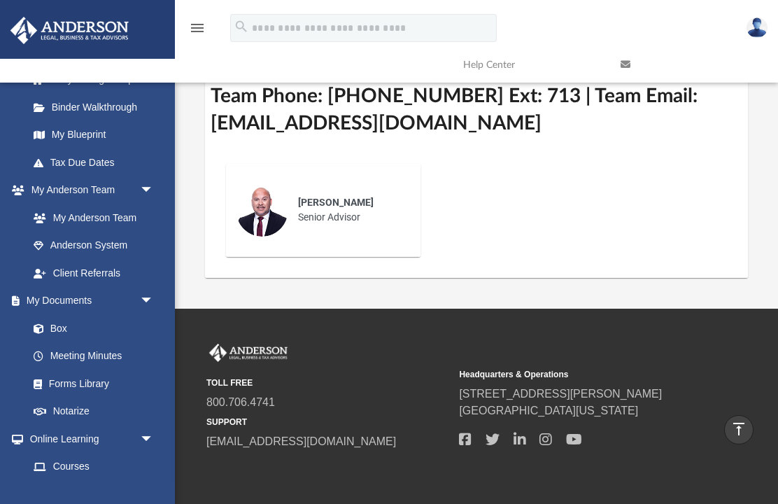
click at [68, 136] on link "My Blueprint" at bounding box center [94, 135] width 148 height 28
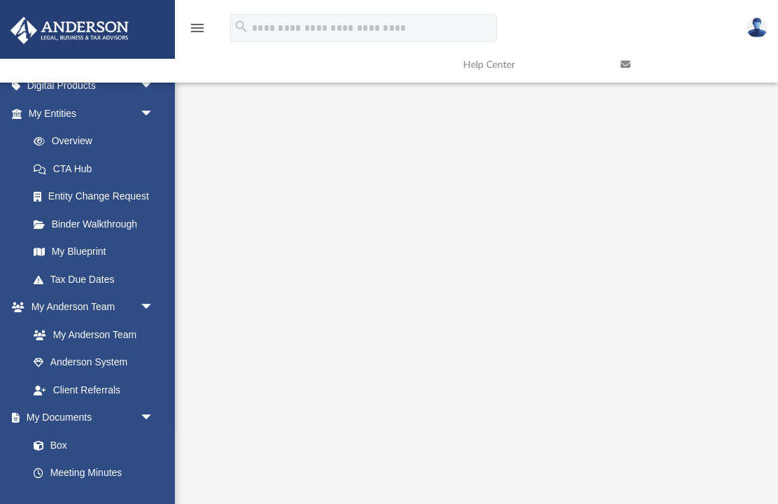
scroll to position [153, 0]
click at [59, 143] on link "Overview" at bounding box center [97, 141] width 155 height 28
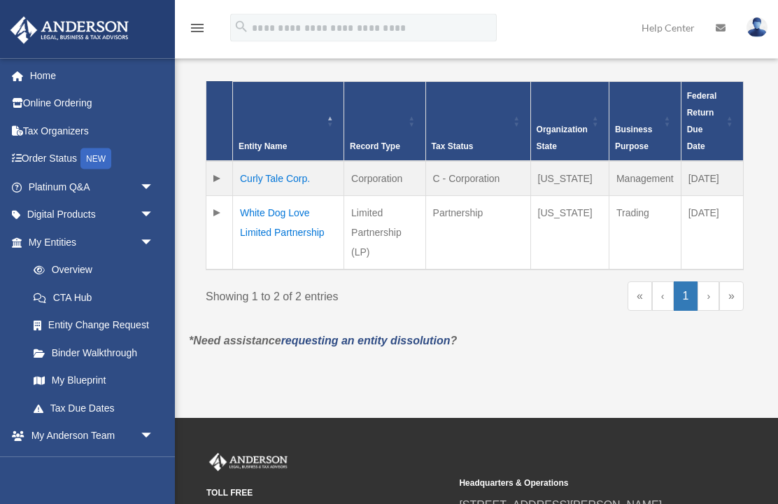
scroll to position [340, 0]
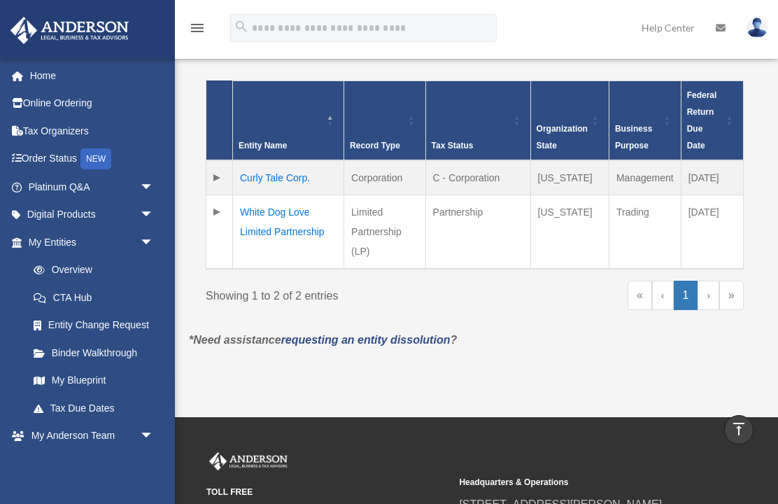
click at [106, 405] on link "Tax Due Dates" at bounding box center [94, 408] width 148 height 28
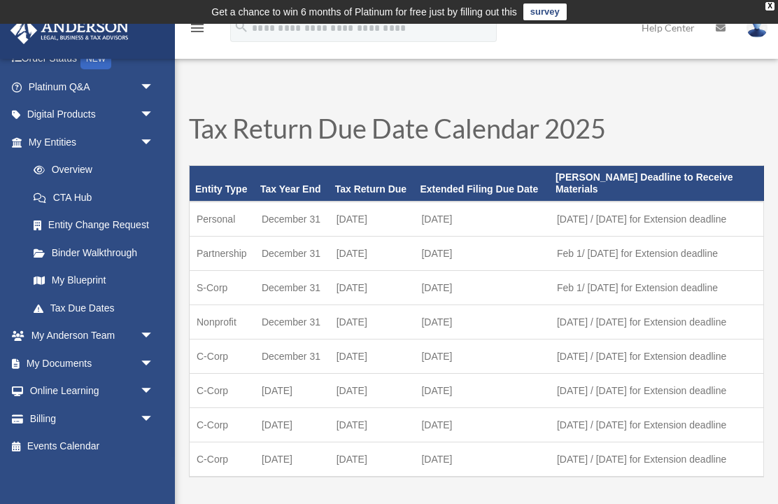
scroll to position [100, 0]
click at [126, 253] on link "Binder Walkthrough" at bounding box center [97, 253] width 155 height 28
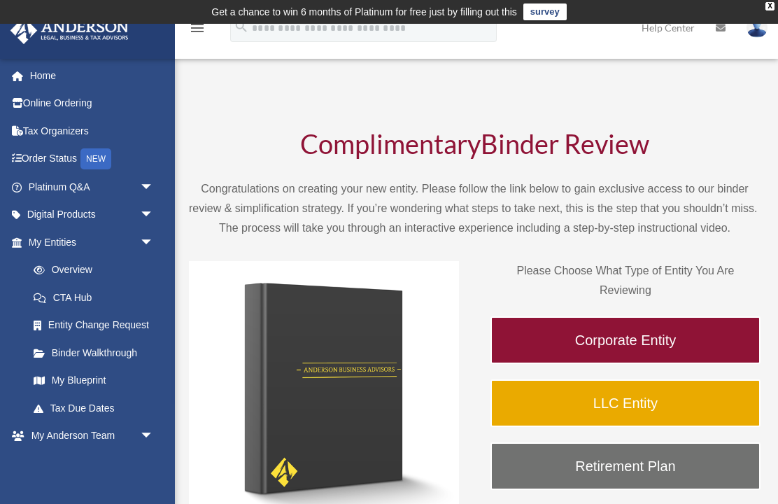
click at [761, 32] on img at bounding box center [757, 27] width 21 height 20
click at [531, 120] on link "Logout" at bounding box center [530, 122] width 140 height 29
